Goal: Task Accomplishment & Management: Manage account settings

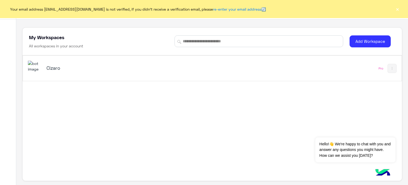
click at [115, 68] on h5 "Cizaro" at bounding box center [112, 68] width 133 height 6
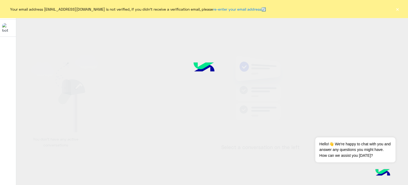
click at [398, 9] on button "×" at bounding box center [397, 8] width 5 height 5
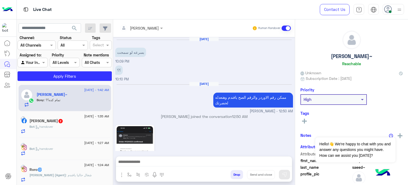
scroll to position [195, 0]
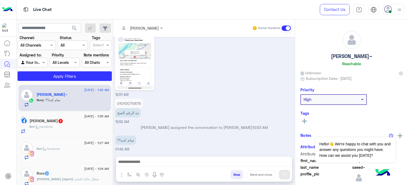
click at [398, 9] on img at bounding box center [399, 9] width 7 height 7
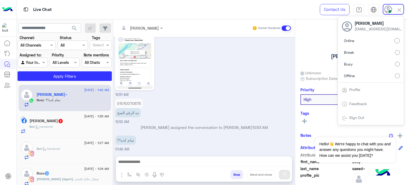
click at [365, 75] on label "Offline" at bounding box center [371, 76] width 58 height 10
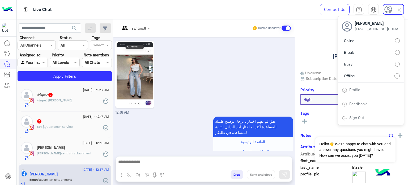
scroll to position [457, 0]
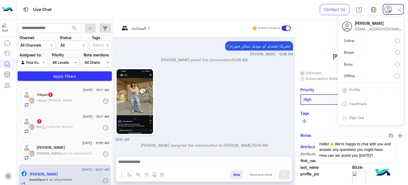
click at [400, 12] on img at bounding box center [399, 10] width 6 height 6
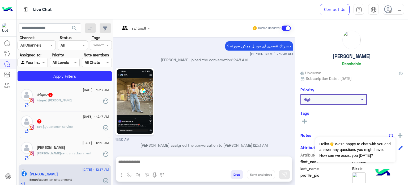
click at [400, 12] on img at bounding box center [399, 9] width 7 height 7
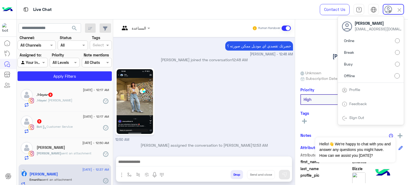
click at [239, 11] on div "Live Chat" at bounding box center [147, 9] width 261 height 19
